Goal: Transaction & Acquisition: Purchase product/service

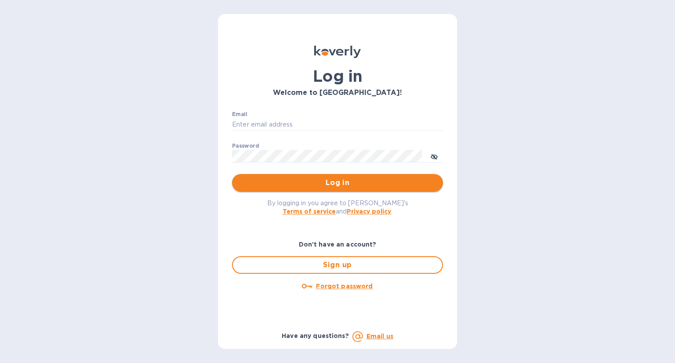
type input "[EMAIL_ADDRESS][DOMAIN_NAME]"
click at [305, 187] on span "Log in" at bounding box center [337, 182] width 197 height 11
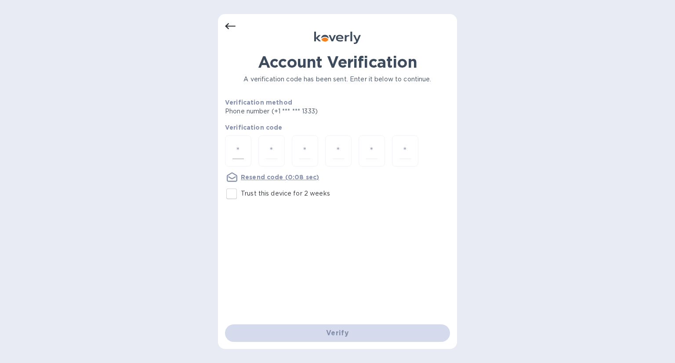
click at [241, 148] on input "number" at bounding box center [237, 151] width 11 height 16
type input "6"
type input "5"
type input "2"
type input "6"
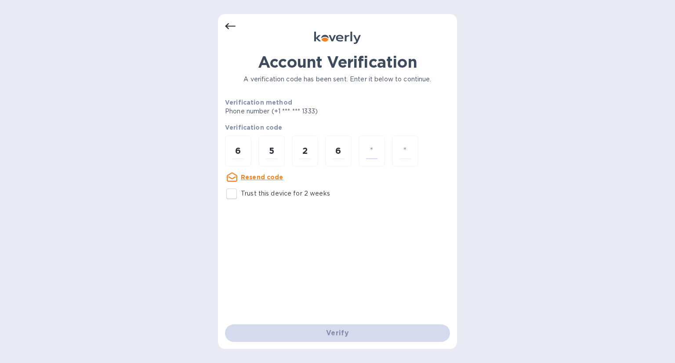
type input "0"
type input "9"
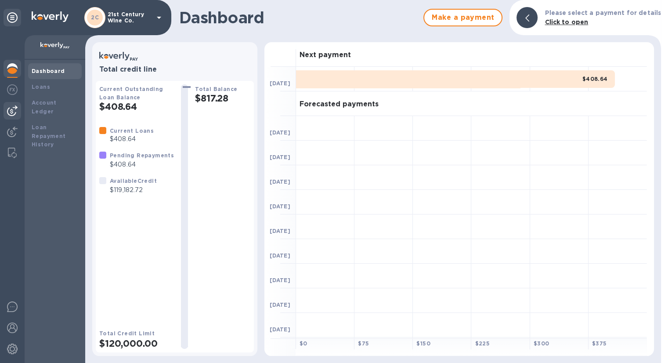
click at [12, 106] on img at bounding box center [12, 110] width 11 height 11
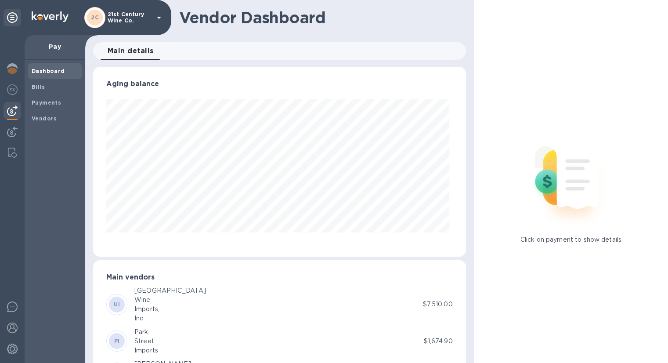
scroll to position [190, 369]
click at [42, 87] on b "Bills" at bounding box center [38, 86] width 13 height 7
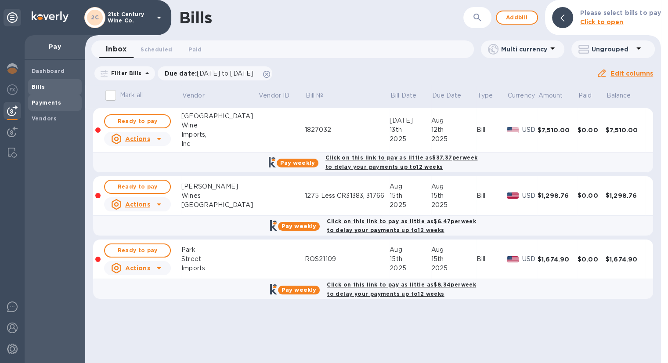
click at [53, 99] on b "Payments" at bounding box center [46, 102] width 29 height 7
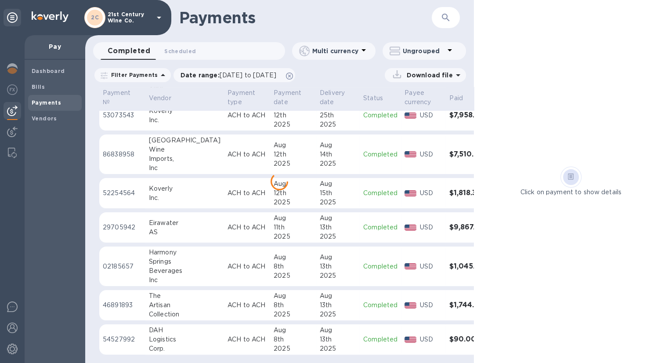
scroll to position [499, 0]
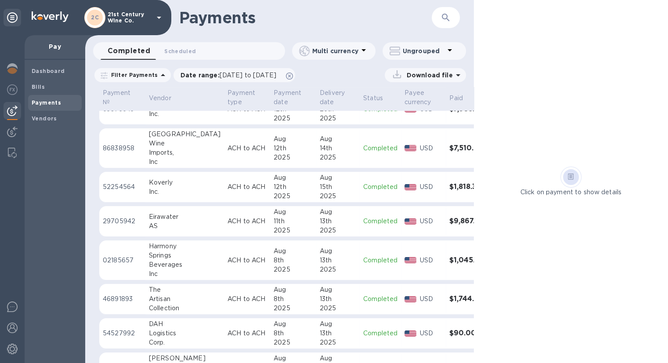
click at [126, 220] on p "29705942" at bounding box center [122, 221] width 39 height 9
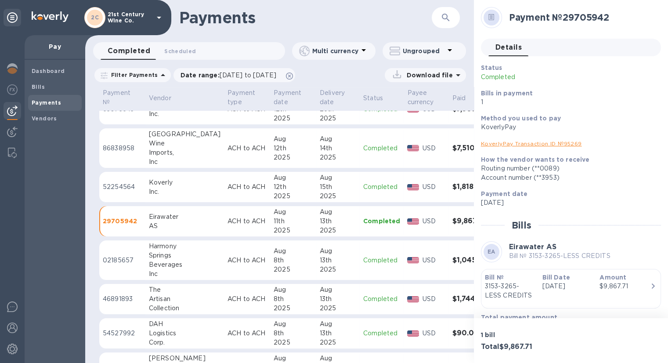
scroll to position [20, 0]
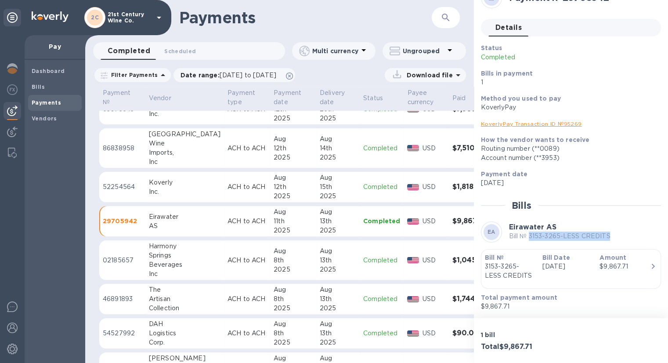
drag, startPoint x: 610, startPoint y: 238, endPoint x: 530, endPoint y: 236, distance: 80.0
click at [530, 236] on div "EA Eirawater AS Bill № 3153-3265-LESS CREDITS" at bounding box center [571, 231] width 180 height 21
copy p "3153-3265-LESS CREDITS"
click at [53, 86] on span "Bills" at bounding box center [55, 87] width 47 height 9
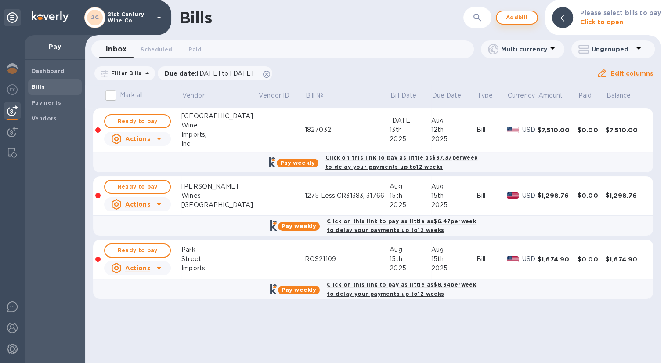
click at [526, 16] on span "Add bill" at bounding box center [517, 17] width 26 height 11
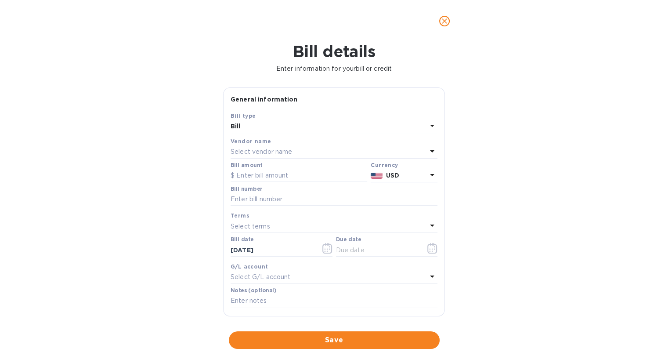
click at [269, 150] on p "Select vendor name" at bounding box center [261, 151] width 61 height 9
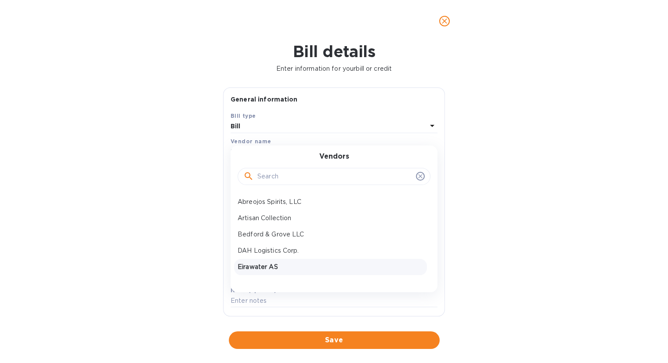
click at [268, 263] on p "Eirawater AS" at bounding box center [331, 266] width 186 height 9
type input "[DATE]"
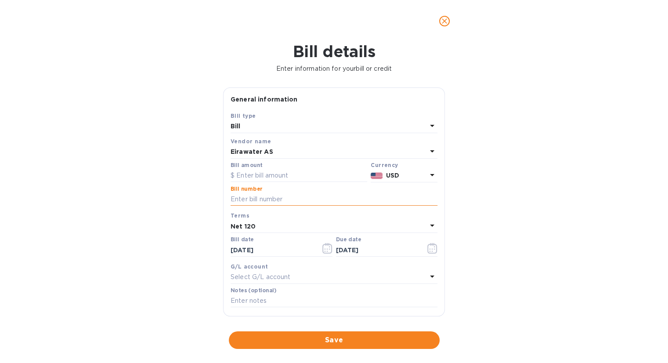
click at [267, 196] on input "text" at bounding box center [334, 199] width 207 height 13
paste input "3153-3265-LESS CREDITS"
type input "3153-3265-LESS CREDITS"
click at [270, 173] on input "text" at bounding box center [299, 175] width 137 height 13
type input "9,867.71"
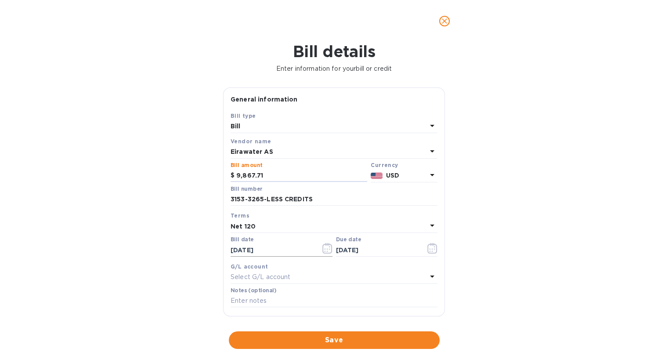
click at [327, 250] on icon "button" at bounding box center [327, 248] width 10 height 11
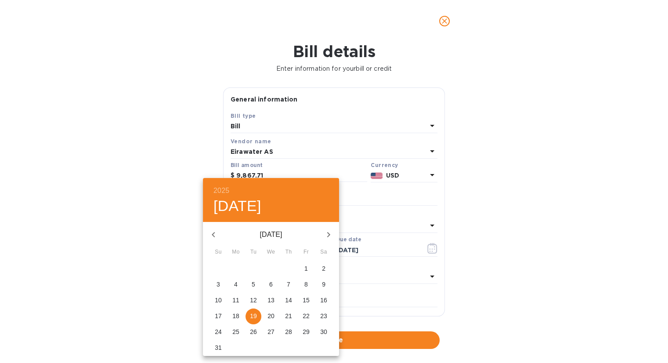
click at [217, 234] on icon "button" at bounding box center [213, 234] width 11 height 11
click at [235, 269] on p "2" at bounding box center [236, 268] width 4 height 9
type input "[DATE]"
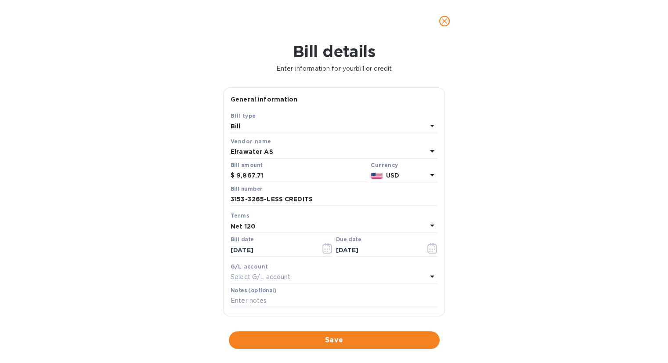
click at [418, 224] on div "Net 120" at bounding box center [329, 226] width 196 height 12
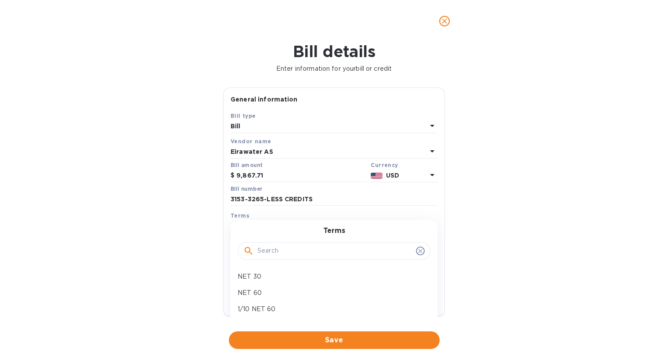
click at [350, 253] on input "text" at bounding box center [334, 250] width 155 height 13
click at [344, 343] on span "Save" at bounding box center [334, 340] width 197 height 11
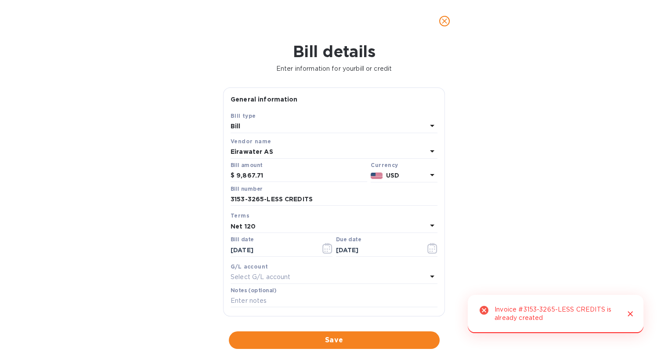
click at [252, 227] on b "Net 120" at bounding box center [243, 226] width 25 height 7
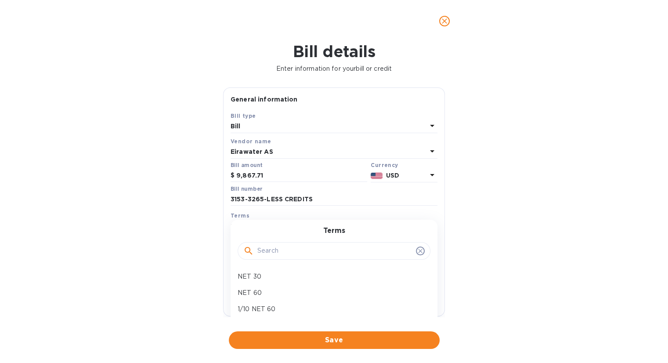
click at [484, 309] on div "Bill details Enter information for your bill or credit General information Save…" at bounding box center [334, 202] width 668 height 321
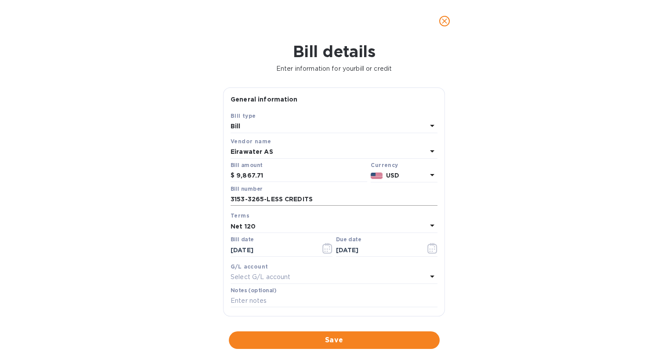
click at [231, 200] on input "3153-3265-LESS CREDITS" at bounding box center [334, 199] width 207 height 13
type input "EIRA 3153-3265-LESS CREDITS"
click at [497, 240] on div "Bill details Enter information for your bill or credit General information Save…" at bounding box center [334, 202] width 668 height 321
click at [427, 249] on icon "button" at bounding box center [432, 248] width 10 height 11
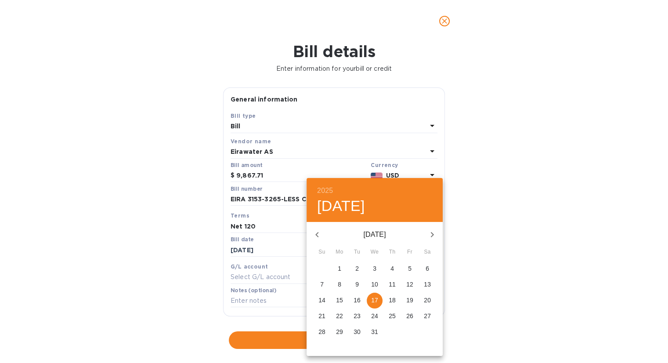
click at [320, 236] on icon "button" at bounding box center [317, 234] width 11 height 11
click at [355, 315] on p "19" at bounding box center [357, 315] width 7 height 9
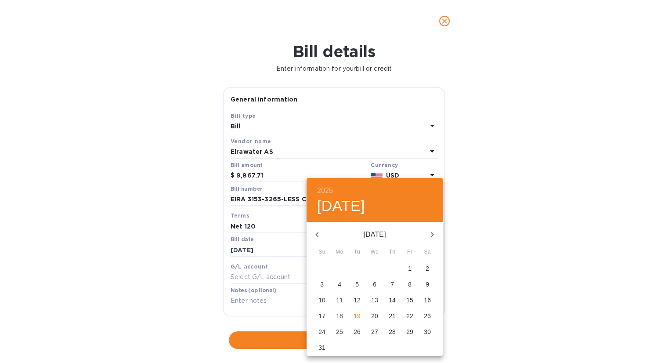
type input "[DATE]"
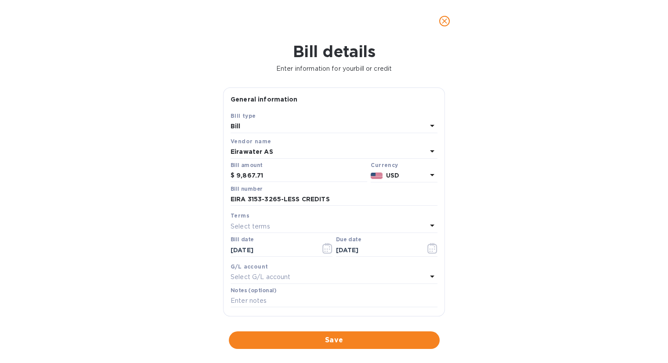
click at [508, 281] on div "Bill details Enter information for your bill or credit General information Save…" at bounding box center [334, 202] width 668 height 321
click at [322, 250] on icon "button" at bounding box center [327, 248] width 10 height 11
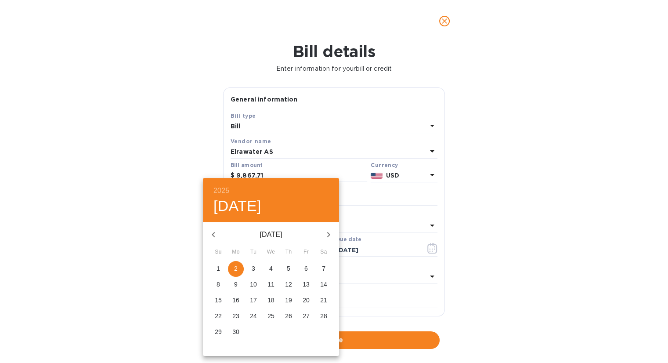
click at [327, 239] on icon "button" at bounding box center [328, 234] width 11 height 11
click at [248, 317] on span "19" at bounding box center [254, 315] width 16 height 9
type input "[DATE]"
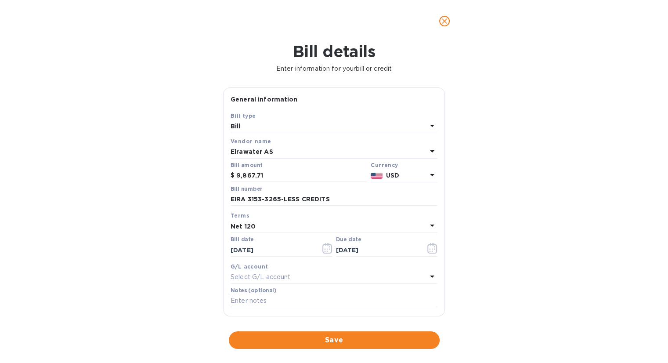
click at [522, 292] on div "Bill details Enter information for your bill or credit General information Save…" at bounding box center [334, 202] width 668 height 321
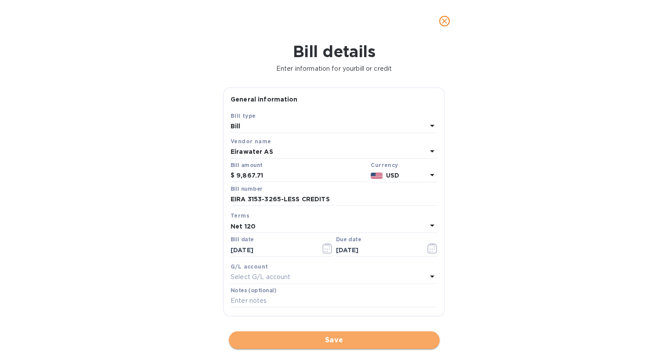
click at [340, 340] on span "Save" at bounding box center [334, 340] width 197 height 11
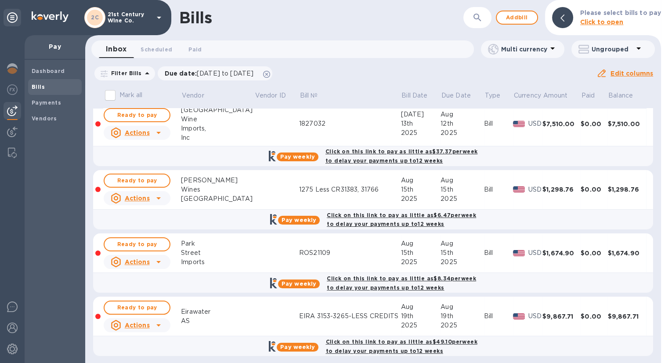
scroll to position [10, 0]
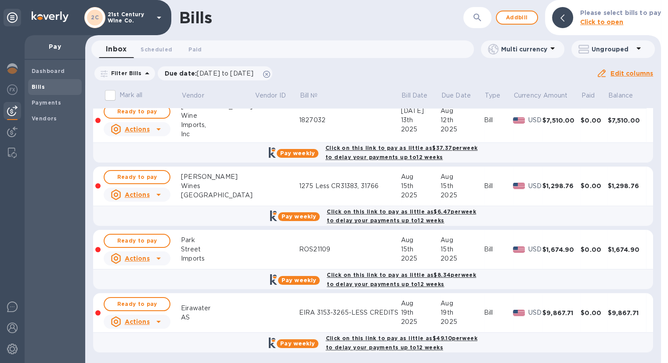
click at [353, 340] on div "Click on this link to pay as little as $49.10 per week to delay your payments u…" at bounding box center [401, 343] width 155 height 22
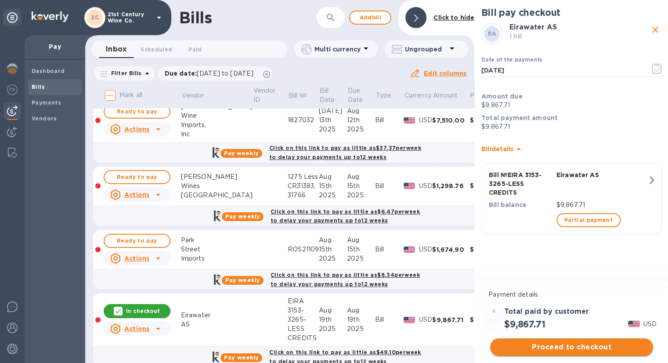
click at [552, 345] on span "Proceed to checkout" at bounding box center [571, 347] width 149 height 11
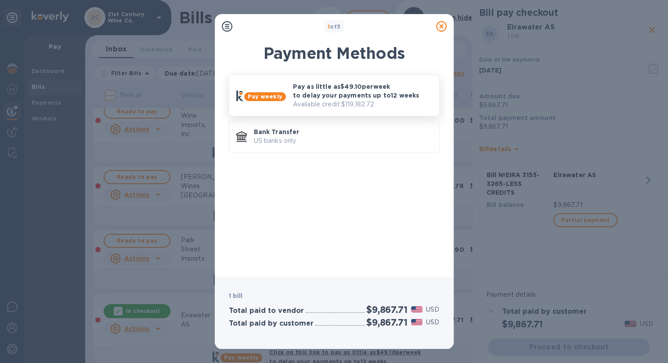
click at [345, 99] on p "Pay as little as $49.10 per week to delay your payments up to 12 weeks" at bounding box center [362, 91] width 139 height 18
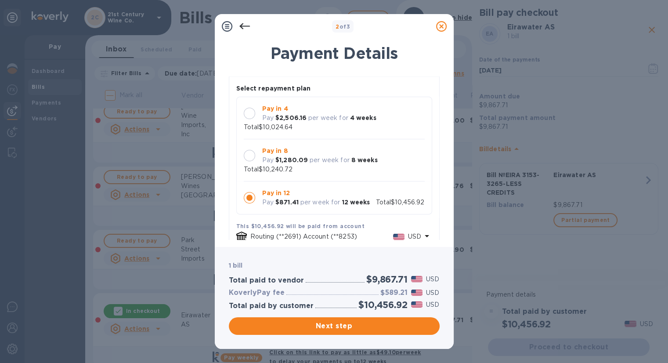
scroll to position [0, 0]
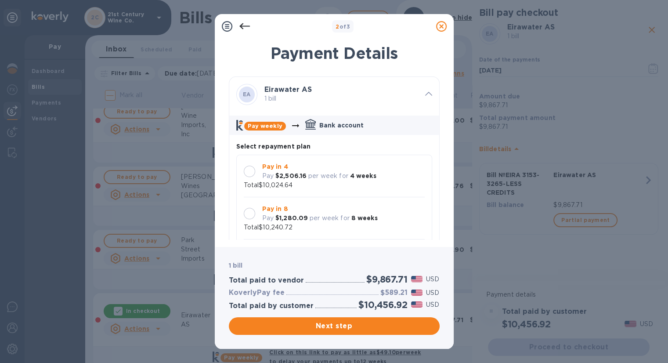
click at [438, 25] on icon at bounding box center [441, 26] width 11 height 11
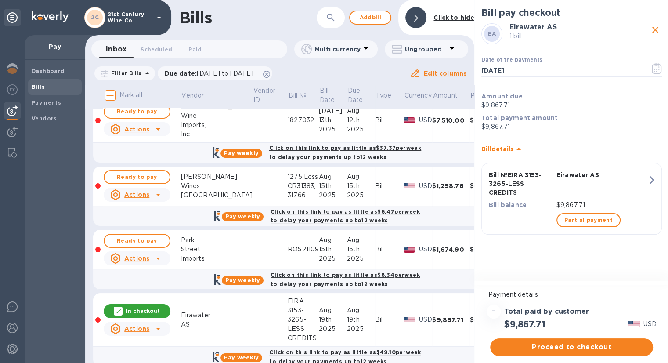
click at [655, 30] on icon "close" at bounding box center [655, 30] width 6 height 6
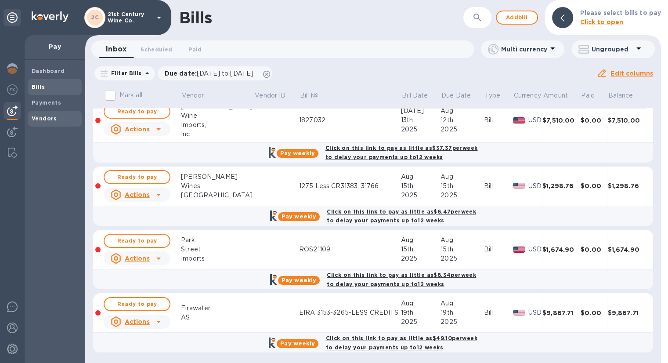
click at [50, 118] on b "Vendors" at bounding box center [44, 118] width 25 height 7
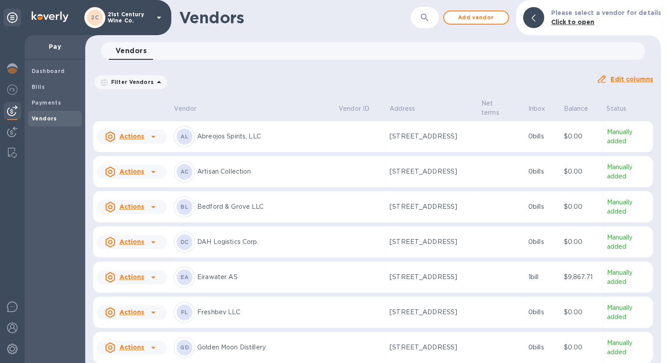
click at [247, 272] on p "Eirawater AS" at bounding box center [264, 276] width 134 height 9
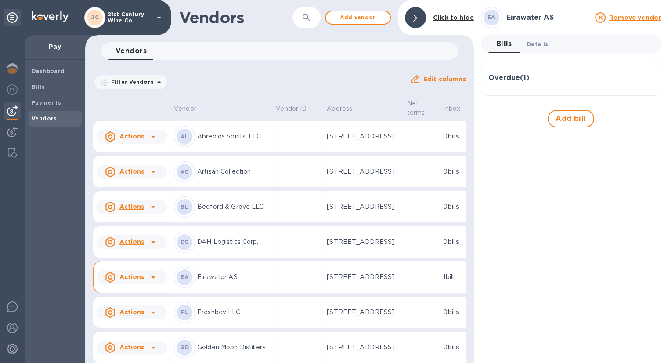
click at [538, 44] on span "Details 0" at bounding box center [537, 44] width 21 height 9
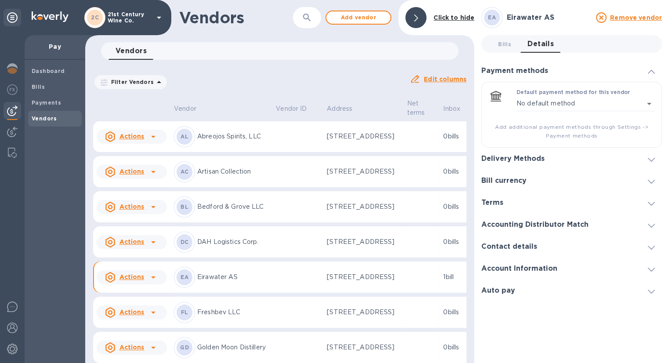
click at [627, 161] on div "Delivery Methods" at bounding box center [571, 159] width 181 height 22
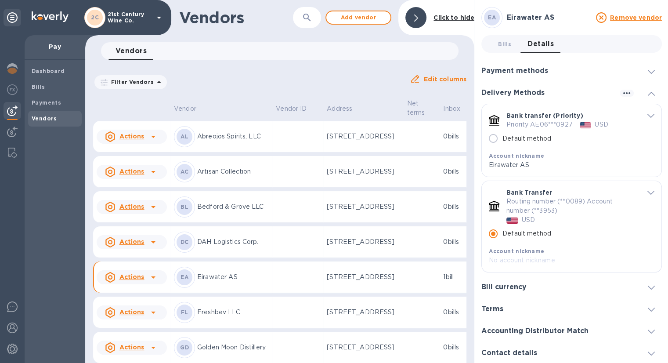
click at [494, 140] on input "Default method" at bounding box center [493, 138] width 18 height 18
radio input "true"
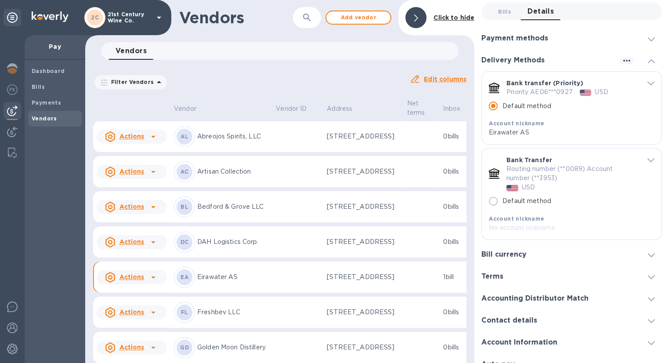
scroll to position [44, 0]
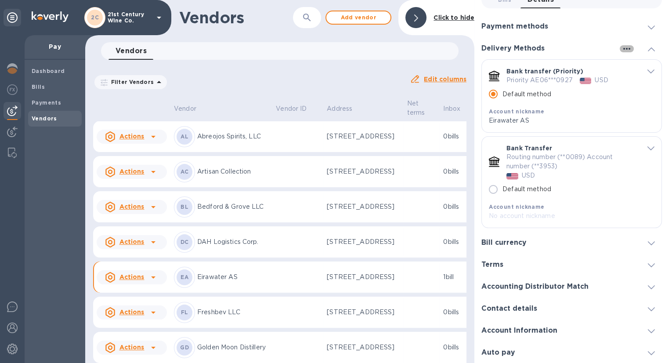
click at [623, 49] on icon "button" at bounding box center [626, 49] width 7 height 2
drag, startPoint x: 662, startPoint y: 163, endPoint x: 662, endPoint y: 185, distance: 22.8
click at [662, 185] on div at bounding box center [334, 181] width 668 height 363
click at [528, 304] on h3 "Contact details" at bounding box center [509, 308] width 56 height 8
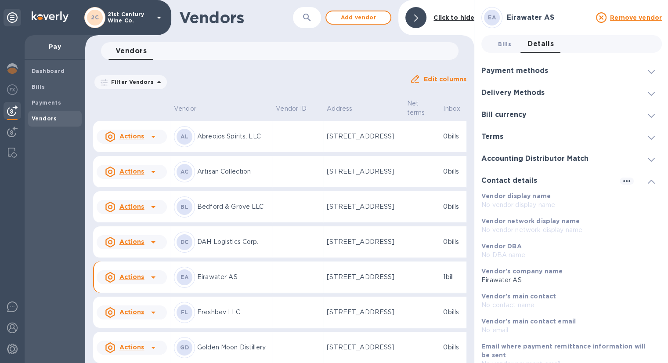
click at [506, 45] on span "Bills 0" at bounding box center [504, 44] width 13 height 9
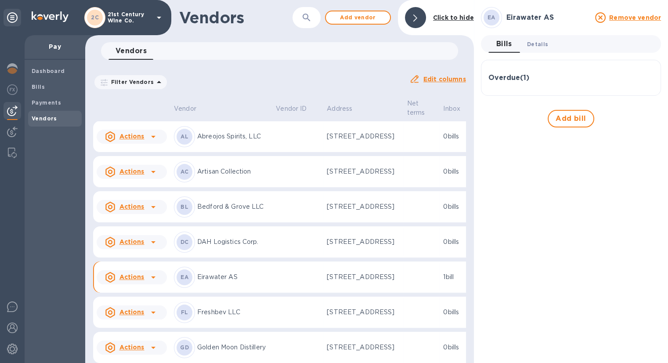
click at [539, 43] on span "Details 0" at bounding box center [537, 44] width 21 height 9
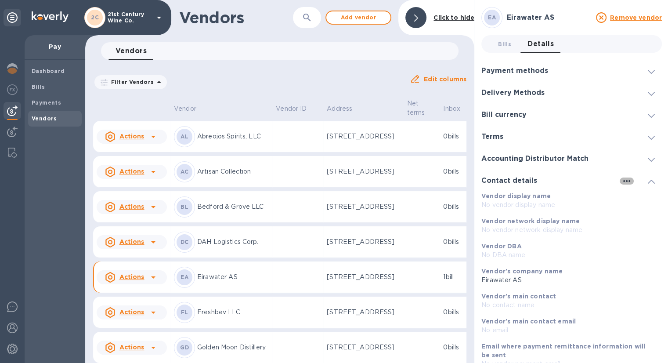
click at [626, 181] on icon "button" at bounding box center [626, 181] width 7 height 2
click at [633, 195] on p "Edit" at bounding box center [629, 199] width 14 height 9
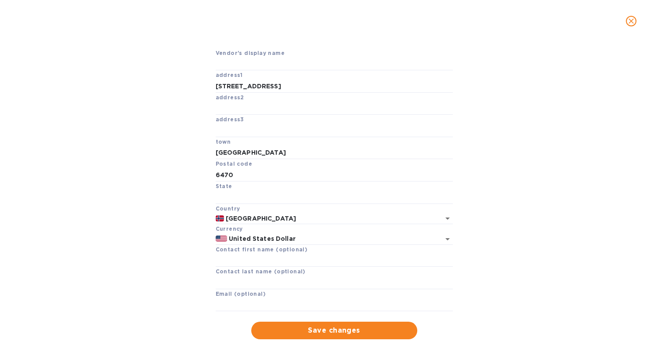
scroll to position [61, 0]
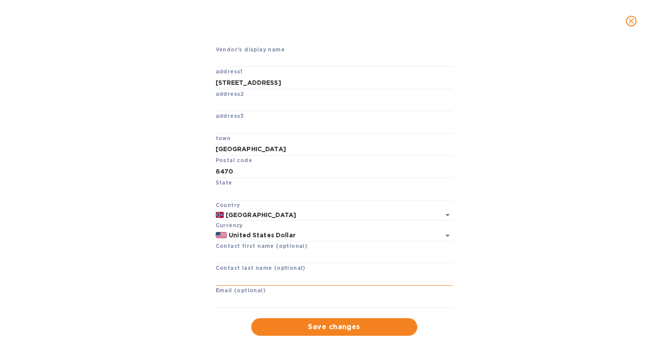
click at [260, 281] on input "text" at bounding box center [334, 278] width 237 height 13
drag, startPoint x: 260, startPoint y: 281, endPoint x: 261, endPoint y: 306, distance: 25.1
click at [261, 306] on input "text" at bounding box center [334, 301] width 237 height 13
paste input "[PERSON_NAME][EMAIL_ADDRESS][DOMAIN_NAME]"
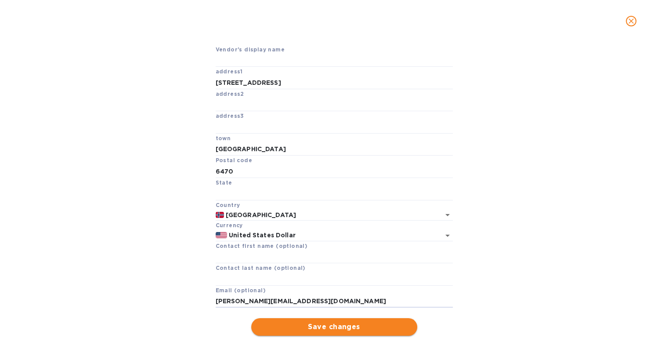
type input "[PERSON_NAME][EMAIL_ADDRESS][DOMAIN_NAME]"
click at [318, 322] on span "Save changes" at bounding box center [334, 327] width 152 height 11
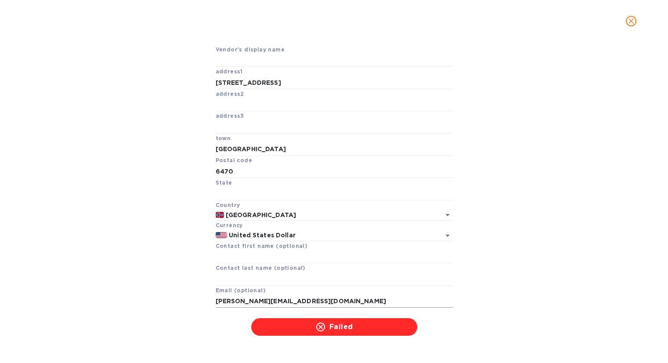
click at [225, 299] on input "[PERSON_NAME][EMAIL_ADDRESS][DOMAIN_NAME]" at bounding box center [334, 301] width 237 height 13
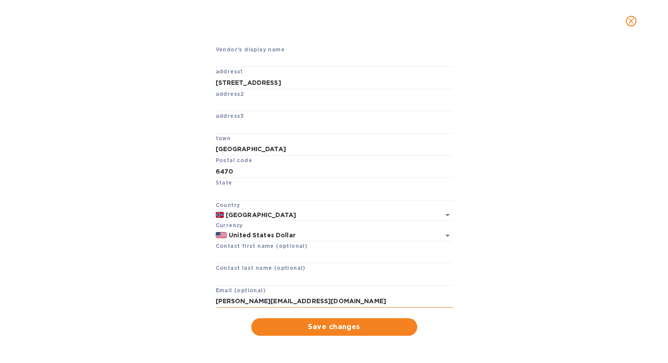
click at [327, 300] on input "[PERSON_NAME][EMAIL_ADDRESS][DOMAIN_NAME]" at bounding box center [334, 301] width 237 height 13
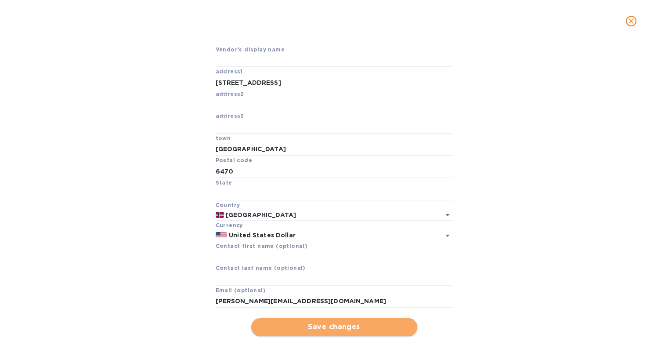
click at [338, 322] on span "Save changes" at bounding box center [334, 327] width 152 height 11
click at [524, 165] on div "Vendor's display name address1 [STREET_ADDRESS] address2 address3 town [GEOGRAP…" at bounding box center [334, 190] width 635 height 291
click at [629, 23] on icon "close" at bounding box center [631, 20] width 5 height 5
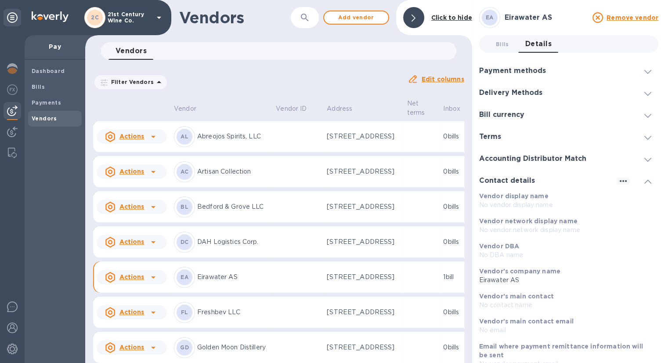
scroll to position [42, 0]
click at [648, 92] on icon at bounding box center [651, 94] width 7 height 4
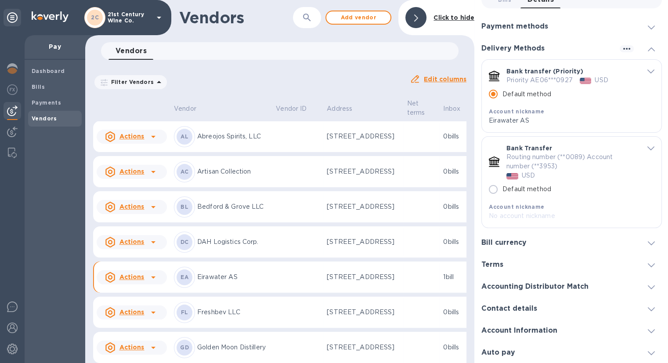
scroll to position [44, 0]
click at [272, 293] on td at bounding box center [297, 277] width 51 height 32
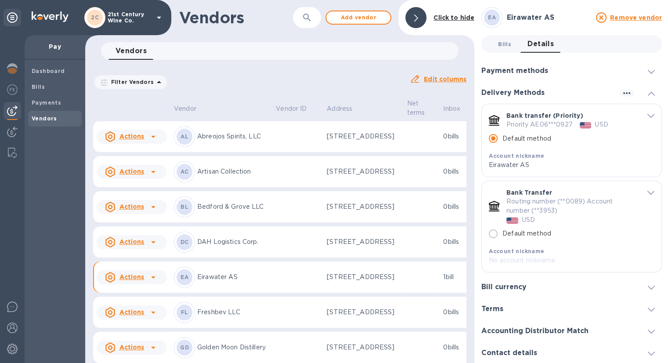
click at [505, 43] on span "Bills 0" at bounding box center [504, 44] width 13 height 9
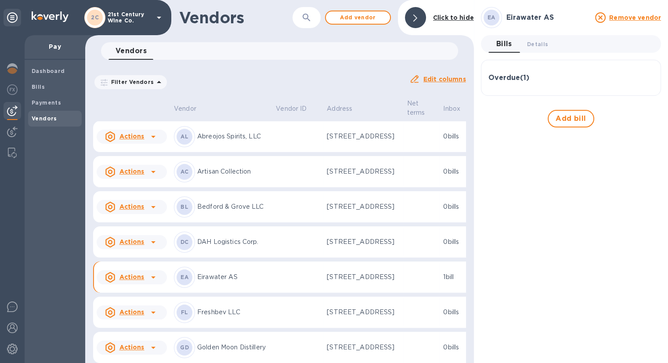
click at [404, 293] on td at bounding box center [422, 277] width 36 height 32
click at [153, 282] on icon at bounding box center [153, 277] width 11 height 11
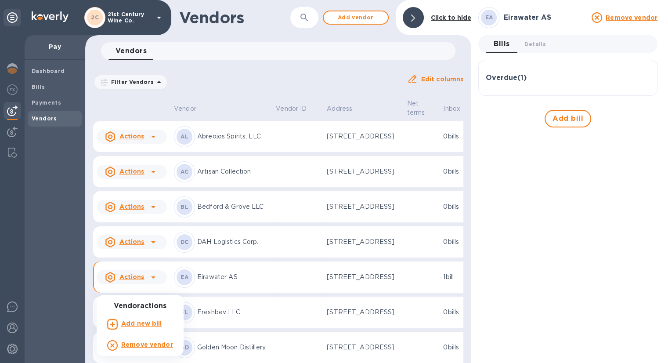
click at [265, 314] on div at bounding box center [334, 181] width 668 height 363
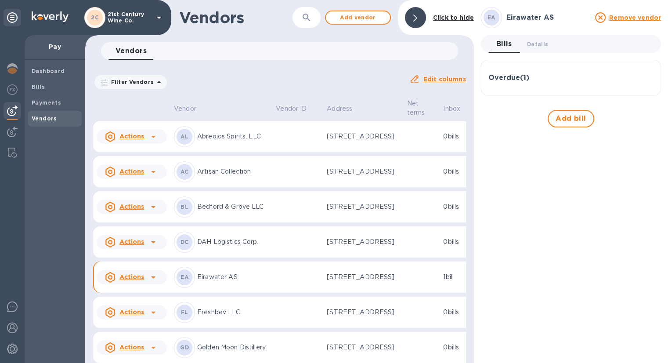
click at [454, 18] on b "Click to hide" at bounding box center [453, 17] width 41 height 7
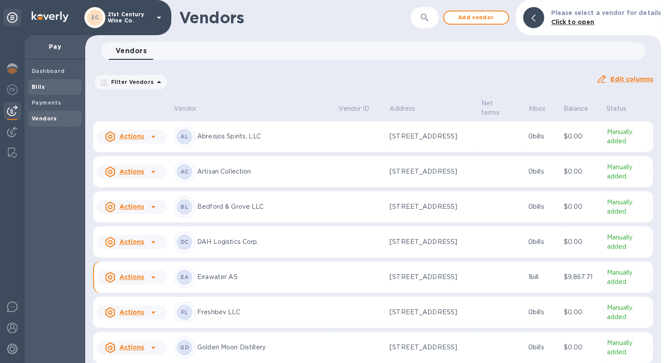
click at [54, 84] on span "Bills" at bounding box center [55, 87] width 47 height 9
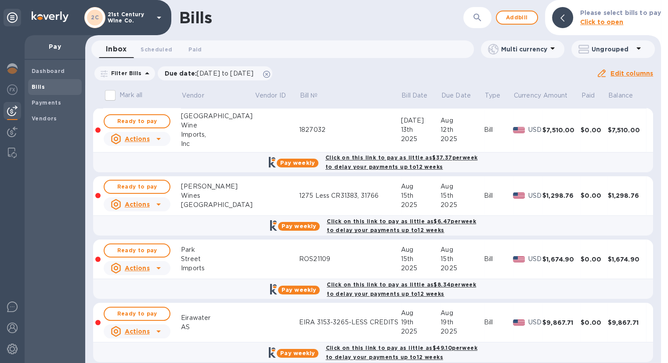
click at [378, 352] on div "Click on this link to pay as little as $49.10 per week to delay your payments u…" at bounding box center [401, 352] width 155 height 22
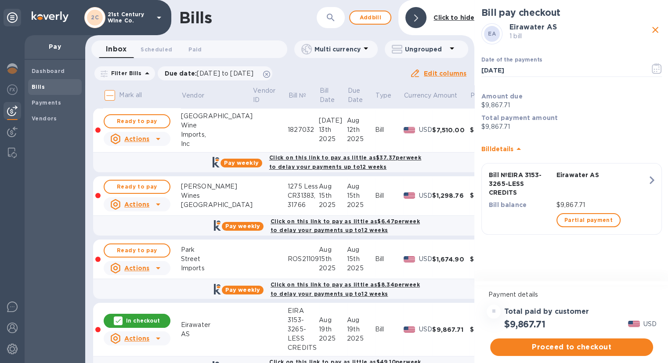
click at [521, 149] on icon at bounding box center [519, 149] width 4 height 2
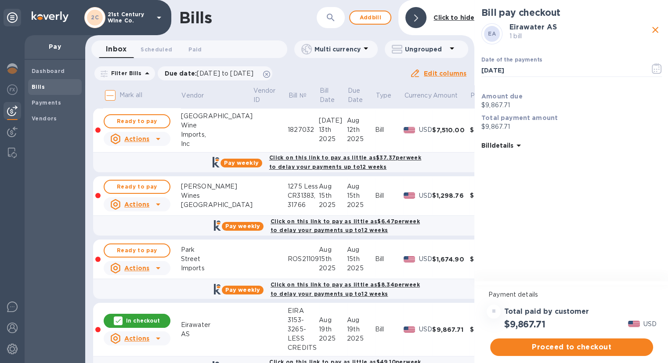
click at [520, 146] on icon at bounding box center [519, 146] width 4 height 2
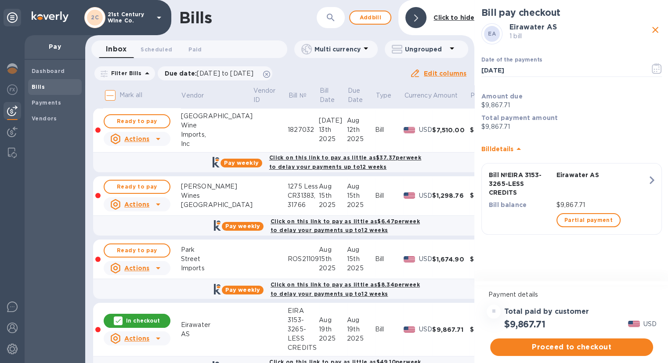
scroll to position [7, 0]
click at [518, 342] on span "Proceed to checkout" at bounding box center [571, 347] width 149 height 11
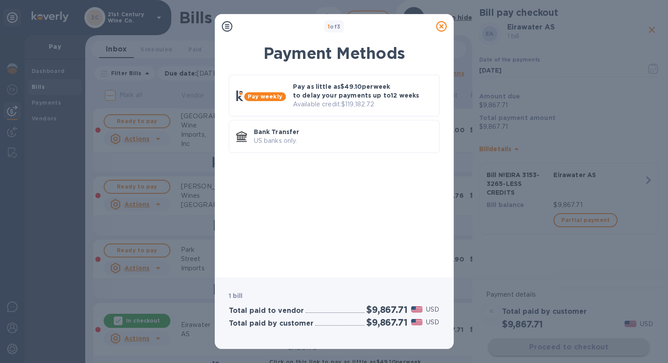
scroll to position [0, 0]
click at [378, 102] on p "Available credit: $119,182.72" at bounding box center [362, 104] width 139 height 9
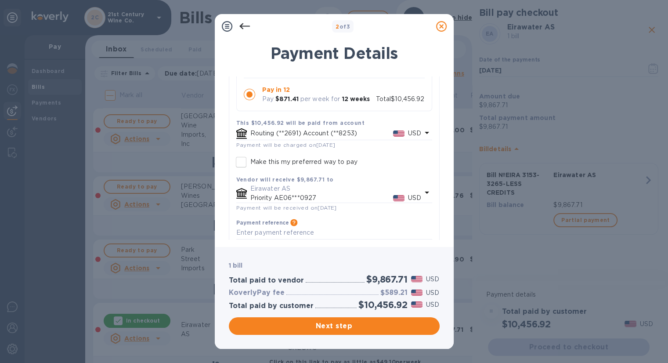
scroll to position [205, 0]
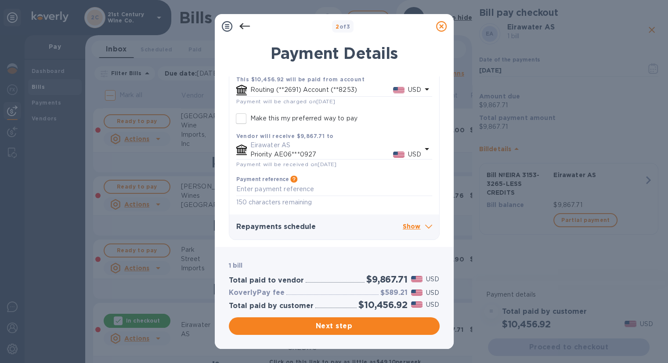
click at [413, 222] on p "Show" at bounding box center [417, 226] width 29 height 11
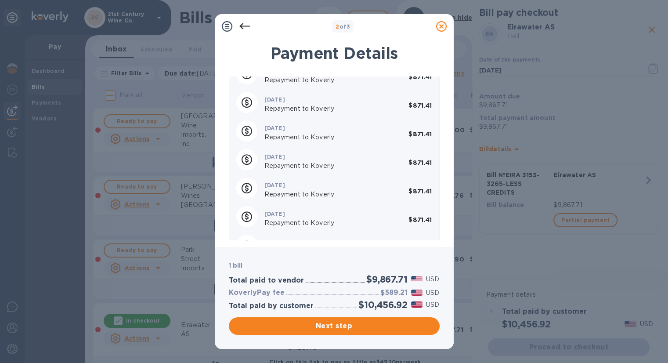
scroll to position [576, 0]
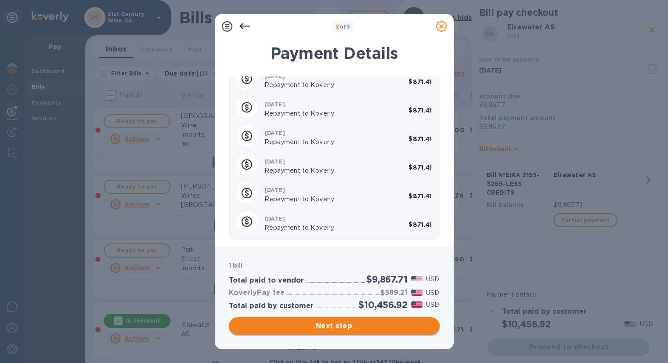
click at [347, 329] on span "Next step" at bounding box center [334, 326] width 197 height 11
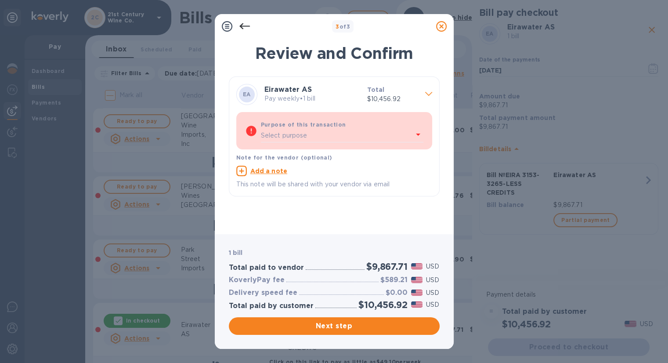
click at [409, 130] on div "Select purpose" at bounding box center [337, 135] width 152 height 13
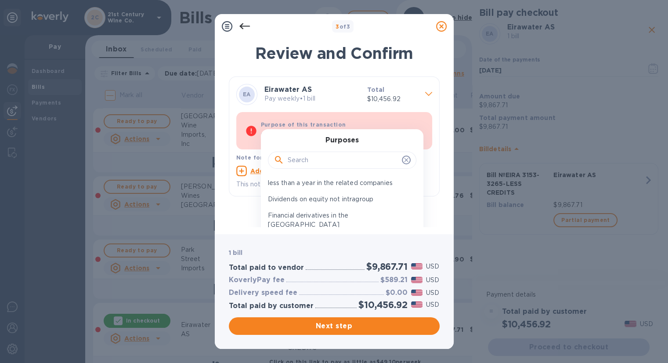
scroll to position [1713, 0]
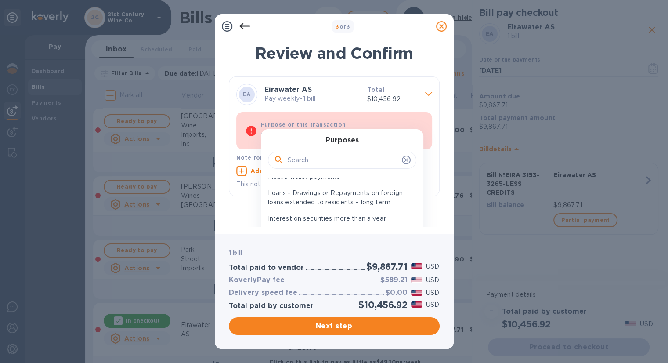
click at [403, 159] on icon at bounding box center [406, 159] width 7 height 7
click at [403, 158] on icon at bounding box center [406, 159] width 7 height 7
click at [303, 162] on input "text" at bounding box center [343, 160] width 111 height 13
click at [408, 203] on div "Leasing abroad Government related income taxes tariffs capital transfers etc. U…" at bounding box center [339, 219] width 156 height 84
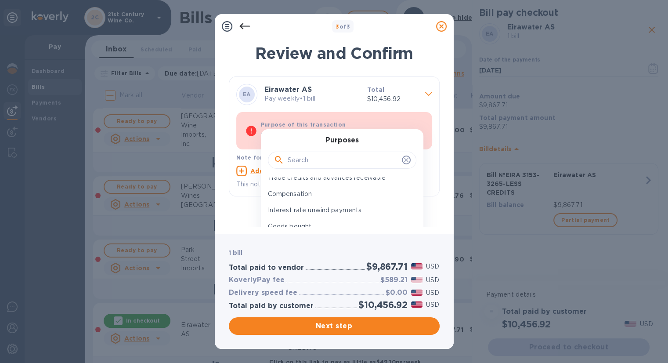
scroll to position [132, 0]
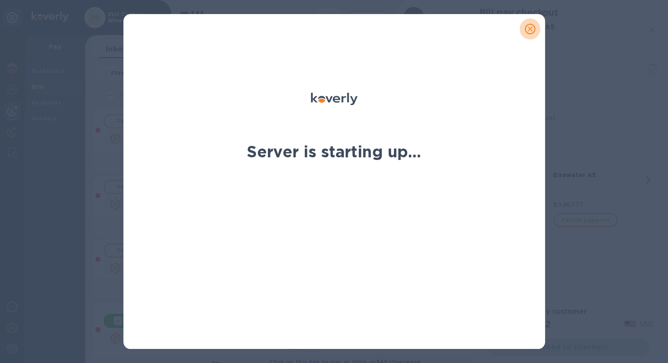
click at [532, 30] on icon "close" at bounding box center [530, 29] width 9 height 9
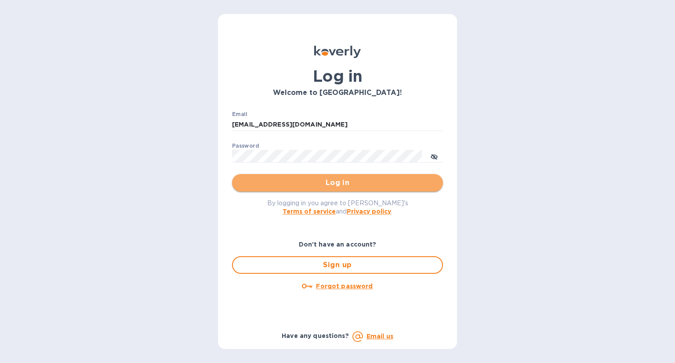
click at [381, 181] on span "Log in" at bounding box center [337, 182] width 197 height 11
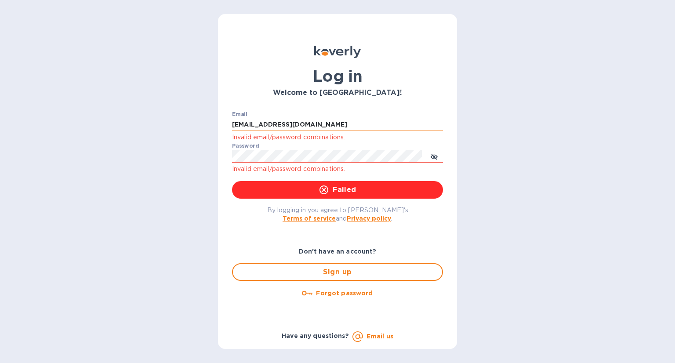
click at [341, 123] on input "[EMAIL_ADDRESS][DOMAIN_NAME]" at bounding box center [337, 124] width 211 height 13
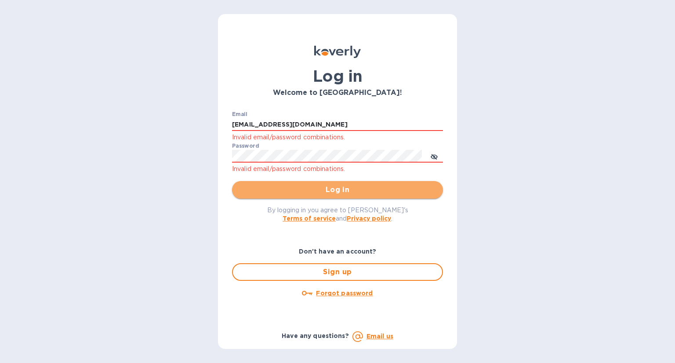
click at [344, 191] on span "Log in" at bounding box center [337, 189] width 197 height 11
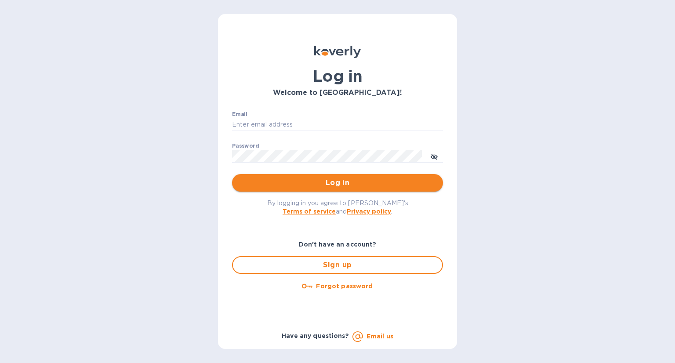
type input "[EMAIL_ADDRESS][DOMAIN_NAME]"
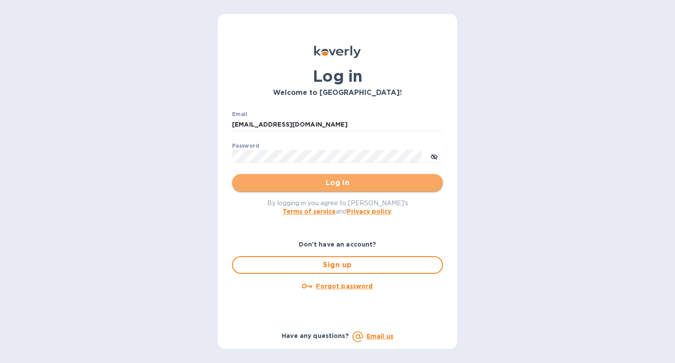
click at [343, 183] on span "Log in" at bounding box center [337, 182] width 197 height 11
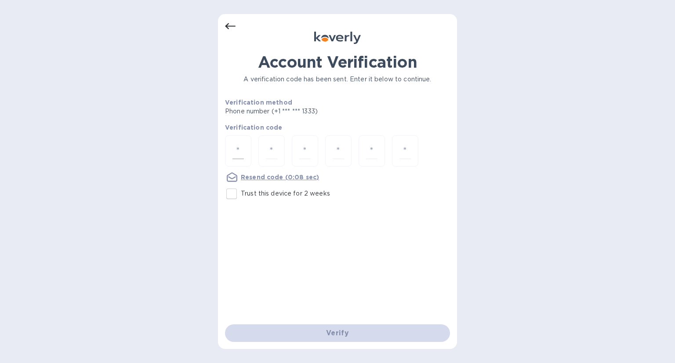
click at [240, 147] on input "number" at bounding box center [237, 151] width 11 height 16
type input "4"
type input "5"
type input "6"
type input "8"
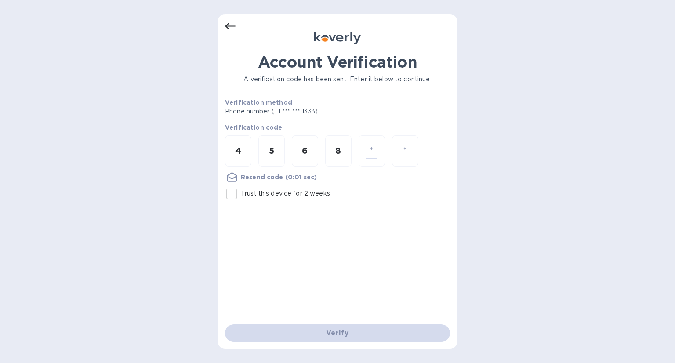
type input "0"
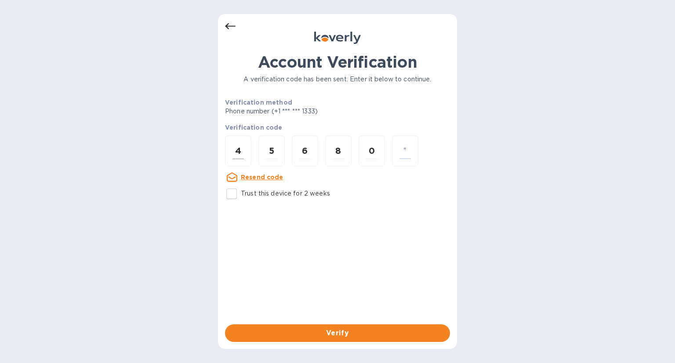
type input "2"
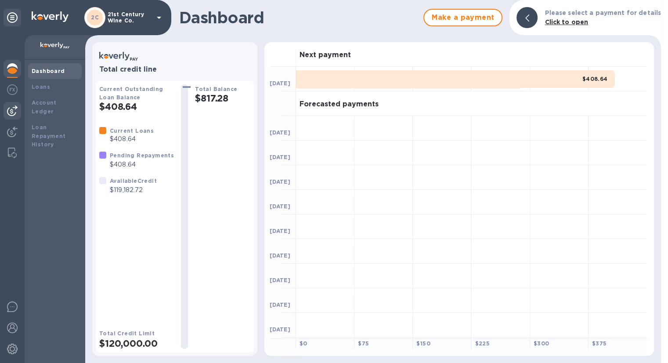
click at [12, 110] on img at bounding box center [12, 110] width 11 height 11
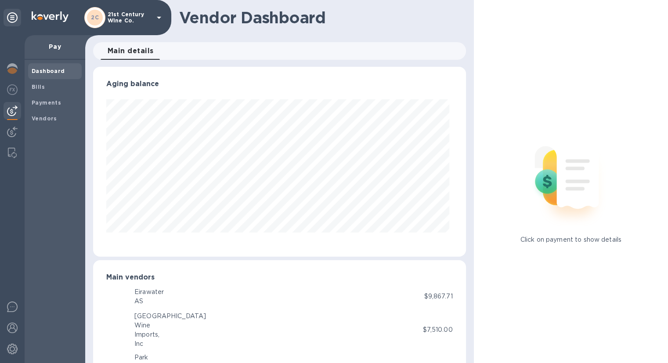
scroll to position [190, 369]
click at [61, 100] on span "Payments" at bounding box center [55, 102] width 47 height 9
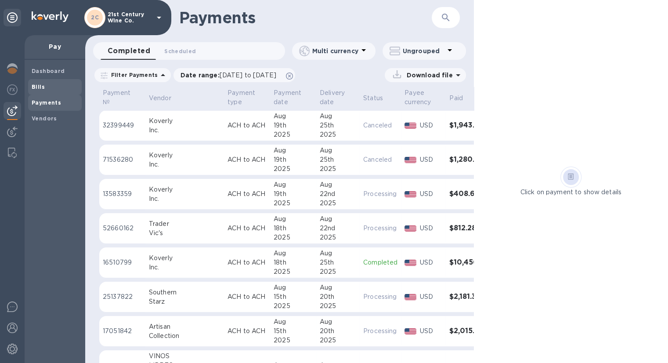
click at [45, 87] on span "Bills" at bounding box center [55, 87] width 47 height 9
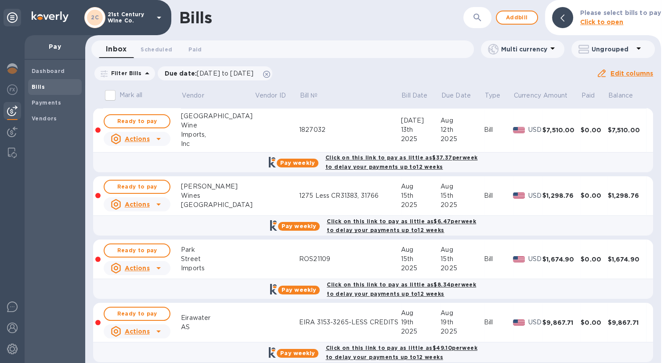
click at [360, 350] on b "Click on this link to pay as little as $49.10 per week to delay your payments u…" at bounding box center [402, 352] width 152 height 16
click at [35, 119] on b "Vendors" at bounding box center [44, 118] width 25 height 7
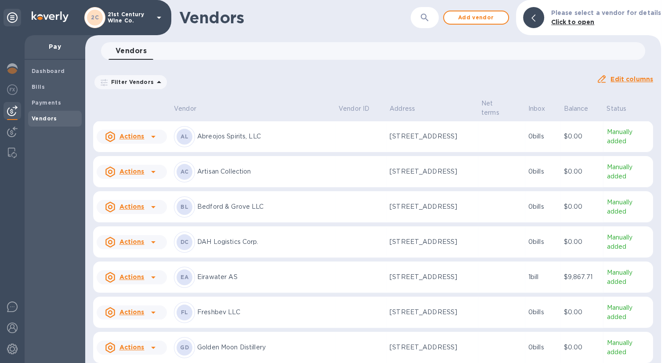
click at [257, 273] on p "Eirawater AS" at bounding box center [264, 276] width 134 height 9
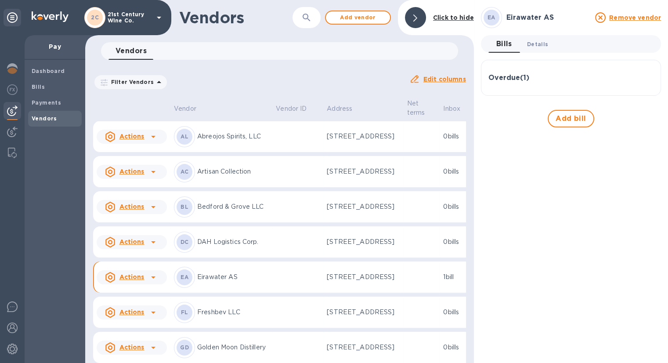
click at [535, 44] on span "Details 0" at bounding box center [537, 44] width 21 height 9
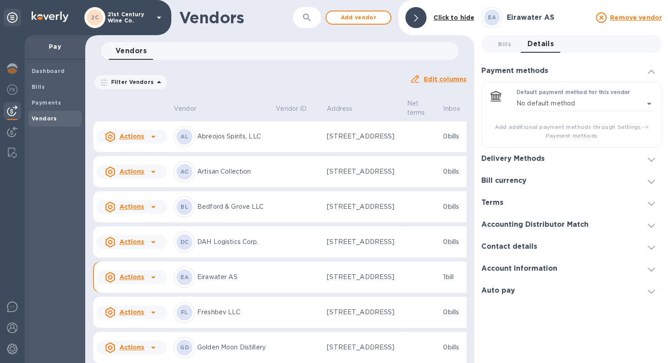
click at [648, 155] on span at bounding box center [651, 159] width 7 height 8
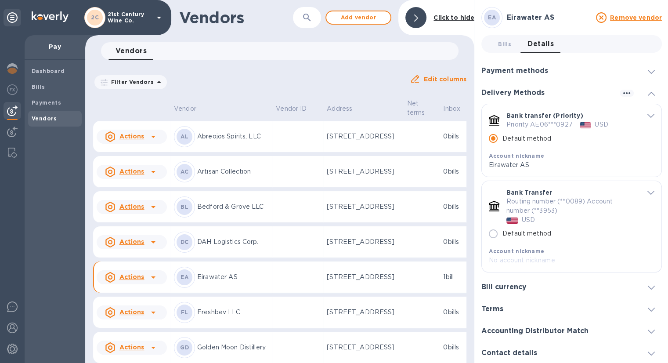
click at [417, 21] on icon at bounding box center [416, 17] width 4 height 7
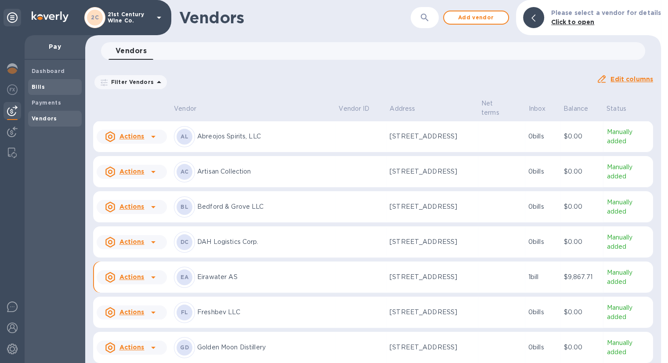
click at [43, 85] on b "Bills" at bounding box center [38, 86] width 13 height 7
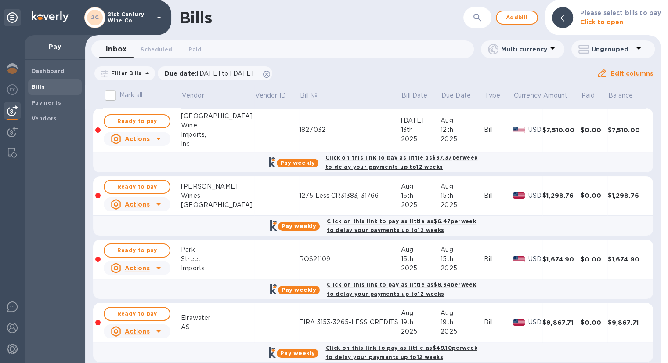
click at [371, 238] on table "Mark all Vendor Vendor ID Bill № Bill Date Due Date Type Currency Amount Paid B…" at bounding box center [373, 227] width 560 height 285
click at [349, 346] on b "Click on this link to pay as little as $49.10 per week to delay your payments u…" at bounding box center [402, 352] width 152 height 16
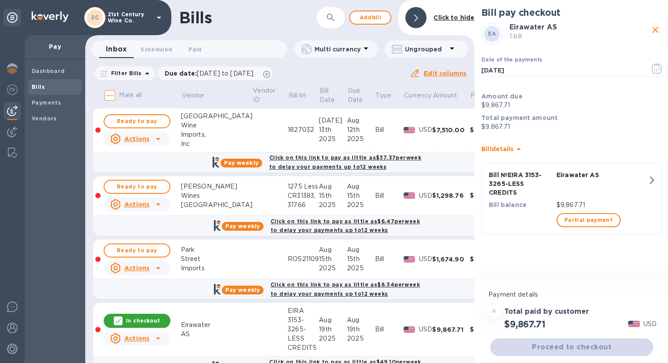
click at [590, 348] on div "Proceed to checkout" at bounding box center [571, 346] width 166 height 21
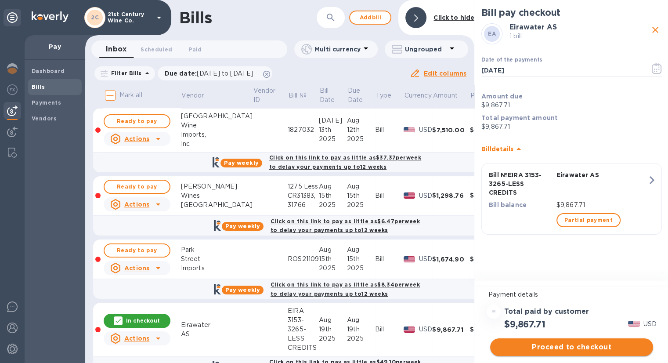
click at [586, 345] on span "Proceed to checkout" at bounding box center [571, 347] width 149 height 11
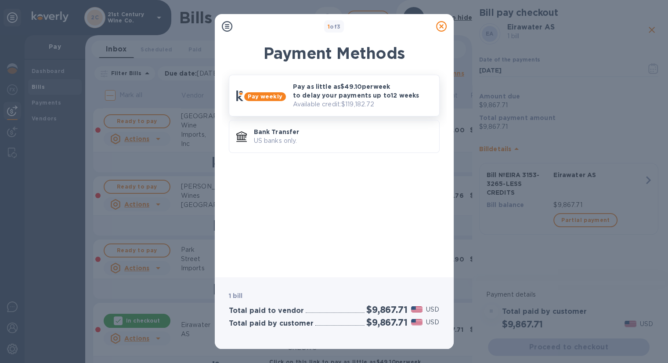
click at [350, 89] on p "Pay as little as $49.10 per week to delay your payments up to 12 weeks" at bounding box center [362, 91] width 139 height 18
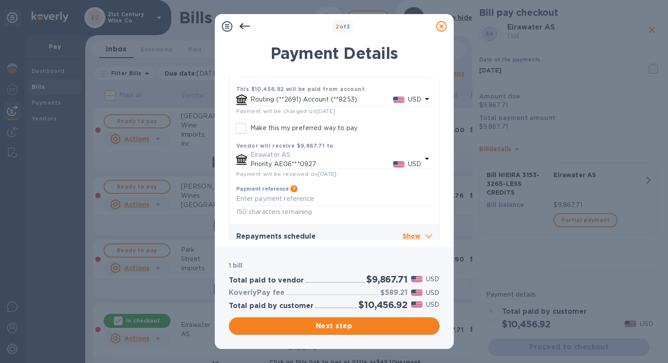
scroll to position [205, 0]
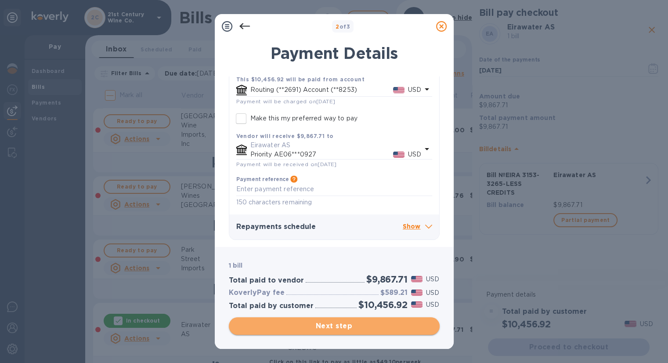
click at [380, 327] on span "Next step" at bounding box center [334, 326] width 197 height 11
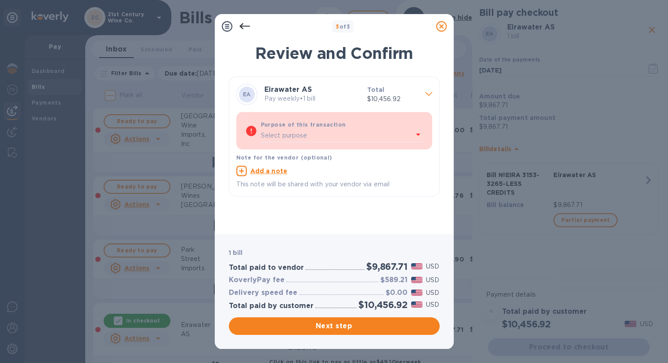
click at [420, 133] on icon at bounding box center [418, 134] width 11 height 11
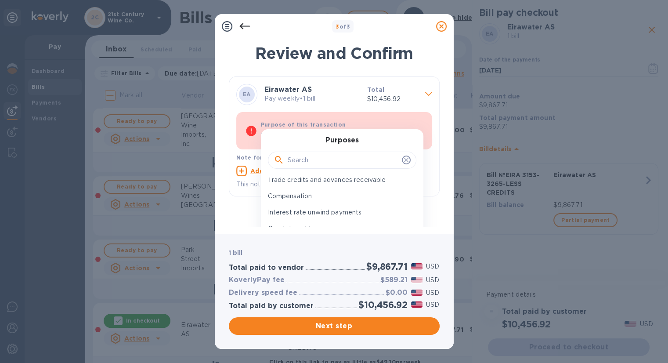
scroll to position [132, 0]
click at [356, 216] on p "Goods bought" at bounding box center [338, 213] width 141 height 9
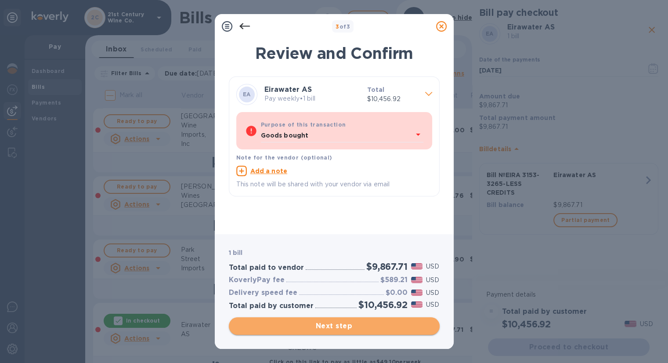
click at [339, 326] on span "Next step" at bounding box center [334, 326] width 197 height 11
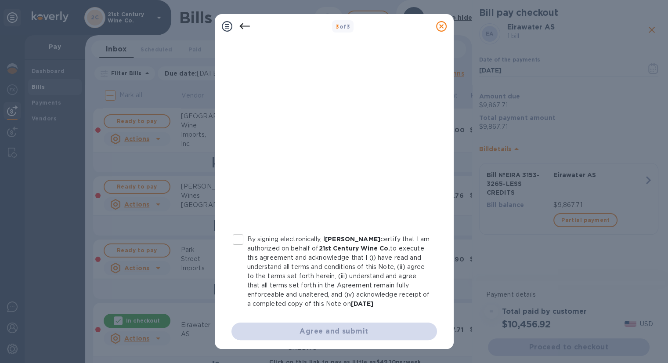
scroll to position [128, 0]
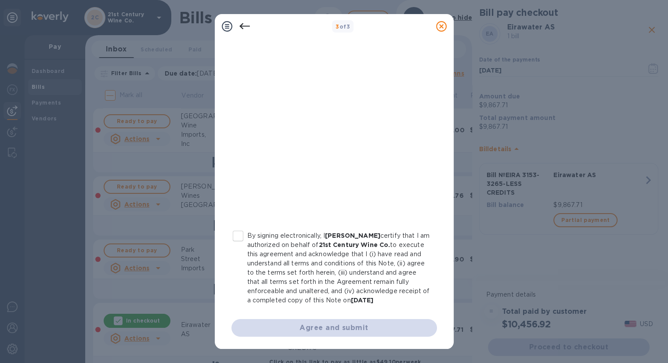
click at [239, 237] on input "By signing electronically, I Alexei Beratis certify that I am authorized on beh…" at bounding box center [238, 236] width 18 height 18
checkbox input "true"
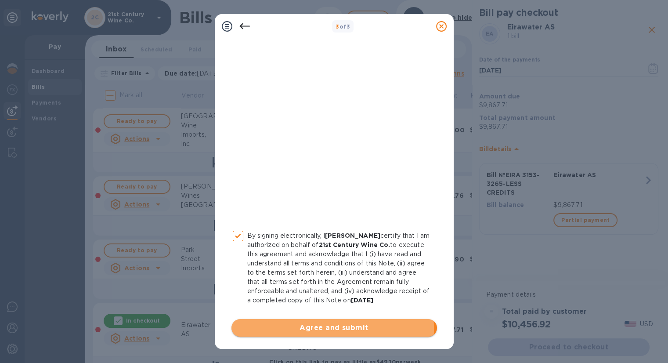
click at [300, 328] on span "Agree and submit" at bounding box center [335, 327] width 192 height 11
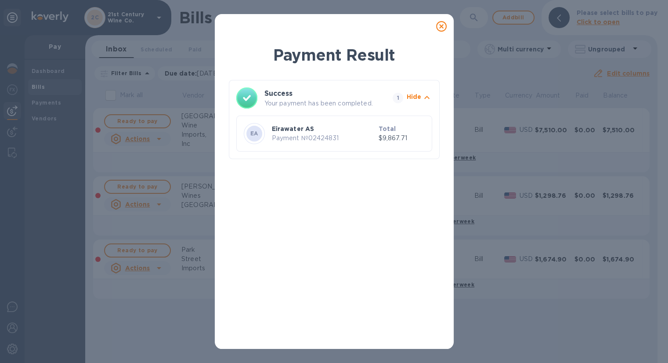
click at [440, 29] on icon at bounding box center [441, 26] width 11 height 11
